Goal: Information Seeking & Learning: Find specific page/section

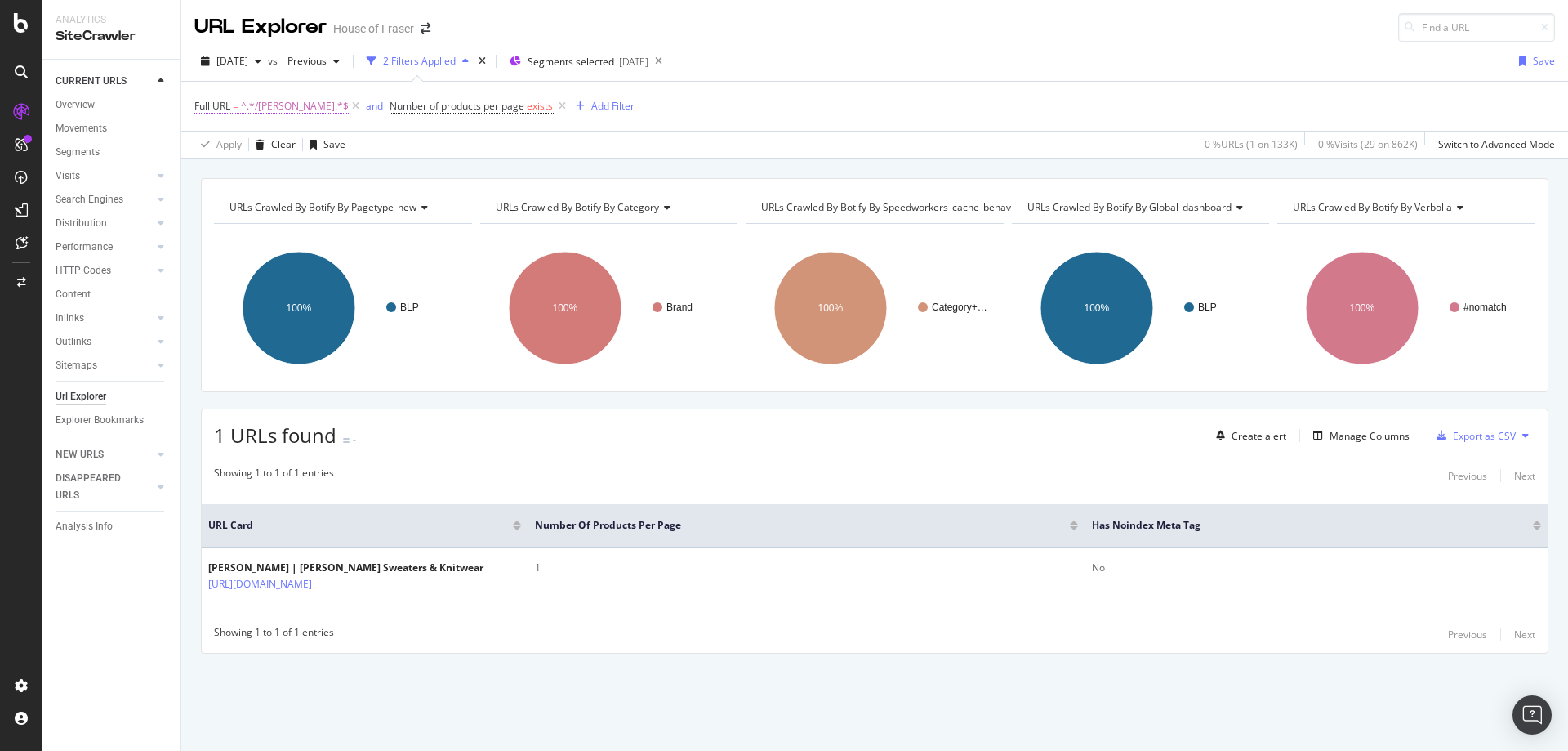
click at [291, 112] on span "^.*/[PERSON_NAME].*$" at bounding box center [295, 105] width 108 height 23
click at [271, 179] on input "/[PERSON_NAME]" at bounding box center [287, 173] width 154 height 26
type input "/converse"
click at [363, 210] on div "Apply" at bounding box center [375, 208] width 25 height 14
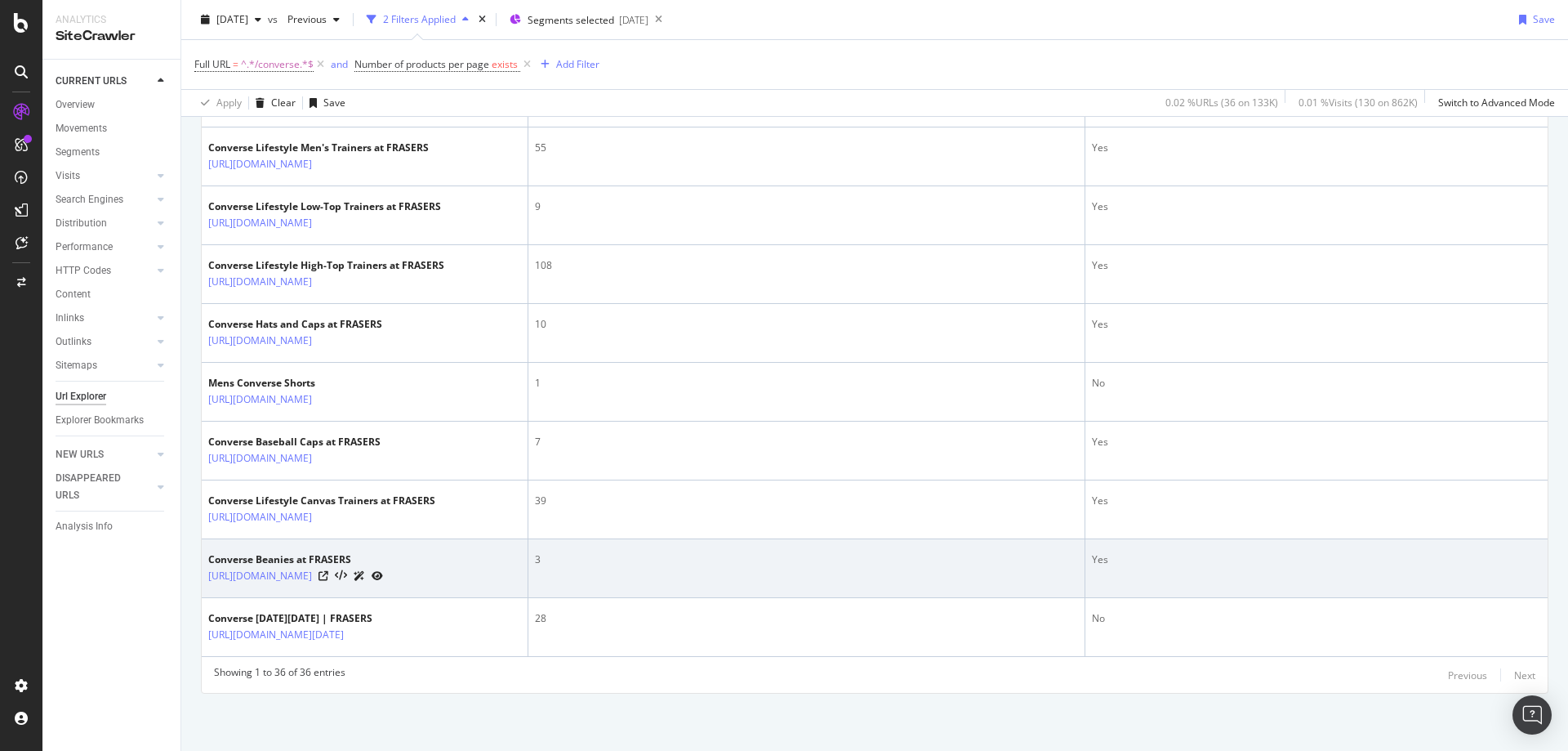
scroll to position [2446, 0]
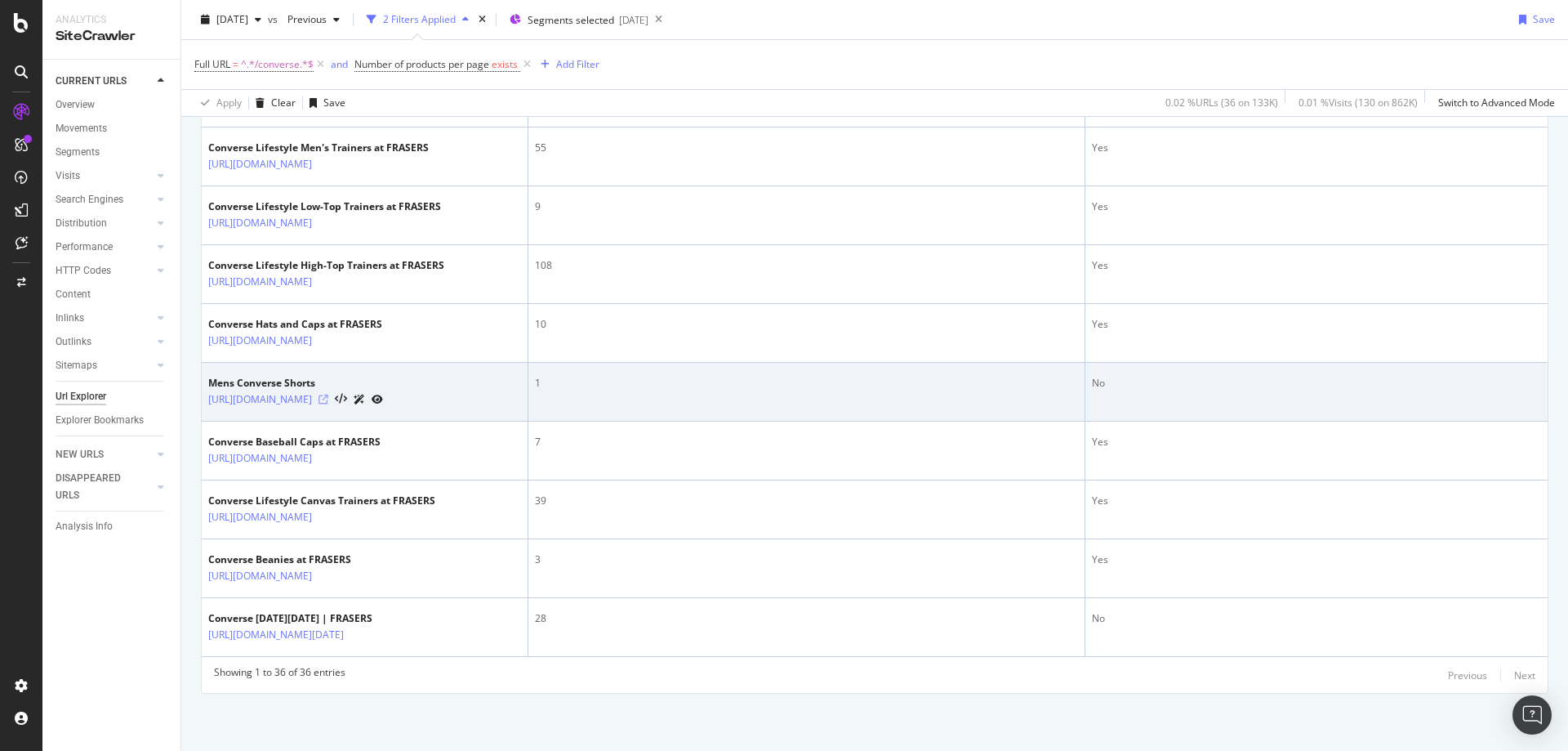
click at [328, 395] on icon at bounding box center [323, 399] width 10 height 10
